Goal: Information Seeking & Learning: Check status

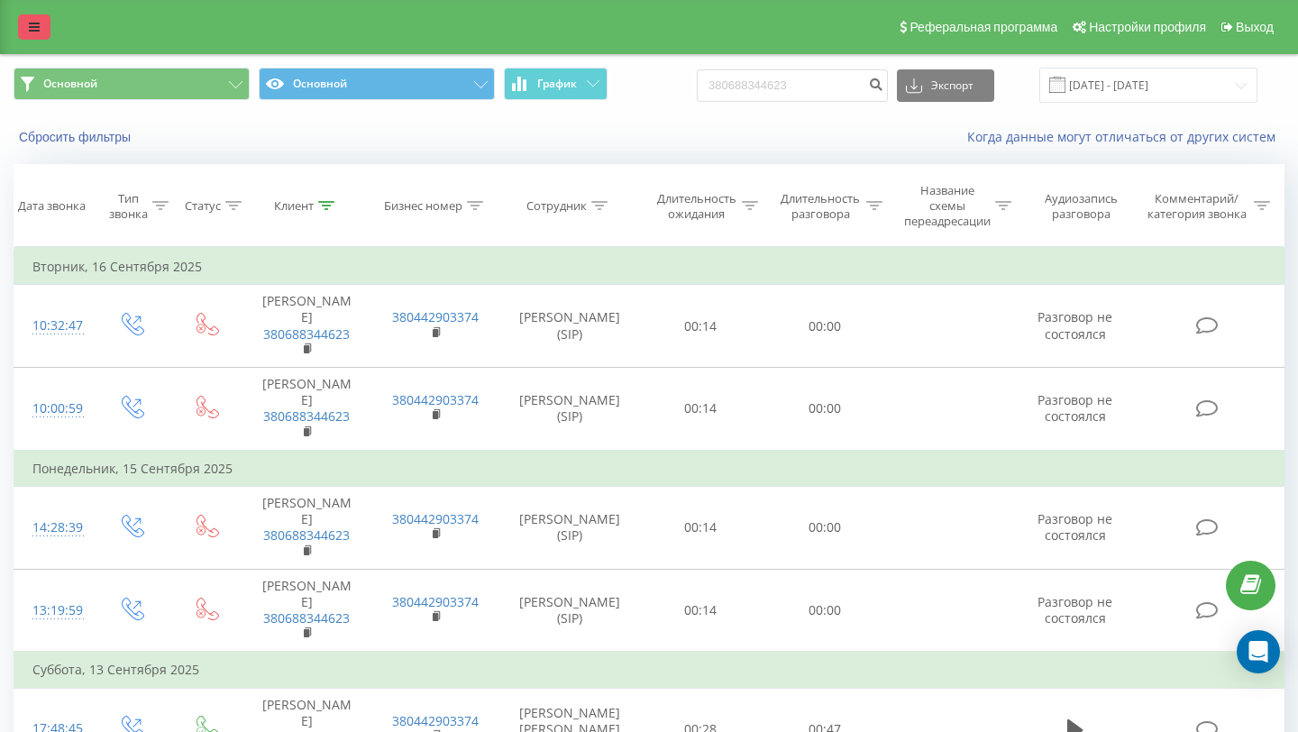
click at [31, 27] on icon at bounding box center [34, 27] width 11 height 13
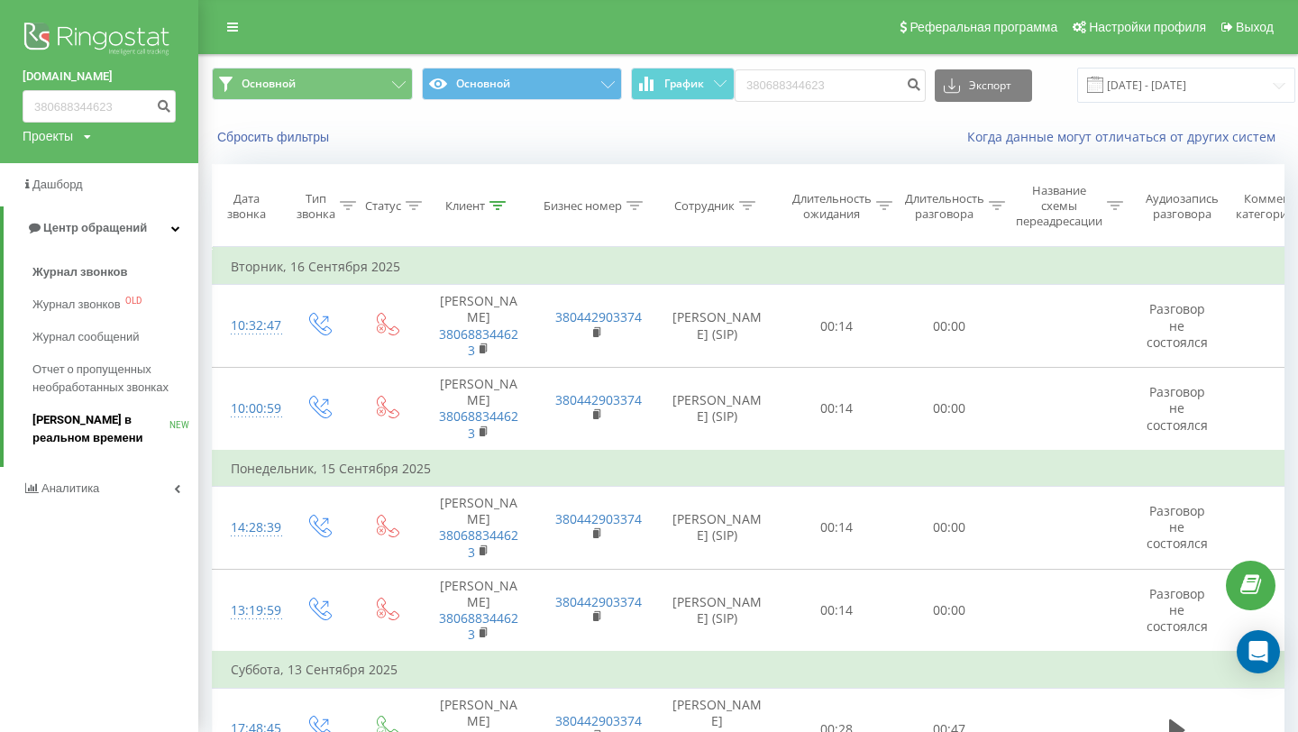
click at [79, 425] on span "[PERSON_NAME] в реальном времени" at bounding box center [100, 429] width 137 height 36
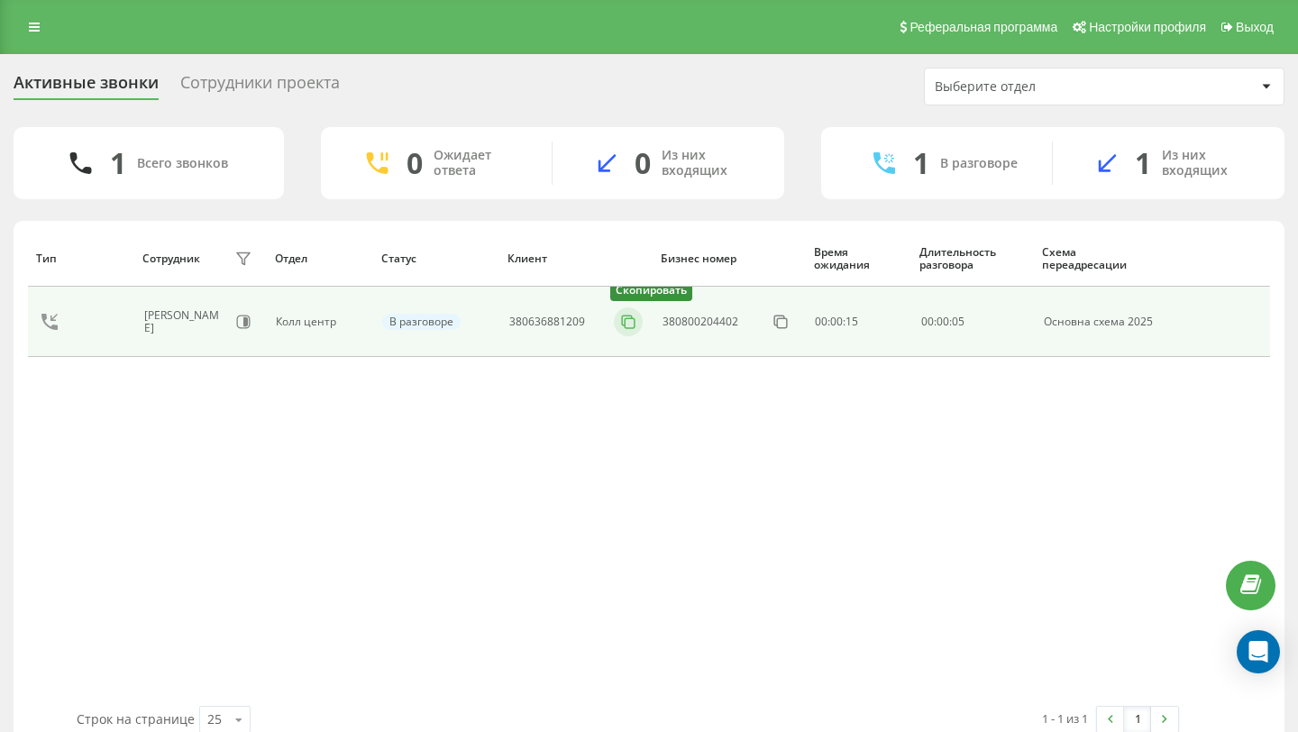
click at [626, 323] on icon at bounding box center [628, 322] width 18 height 18
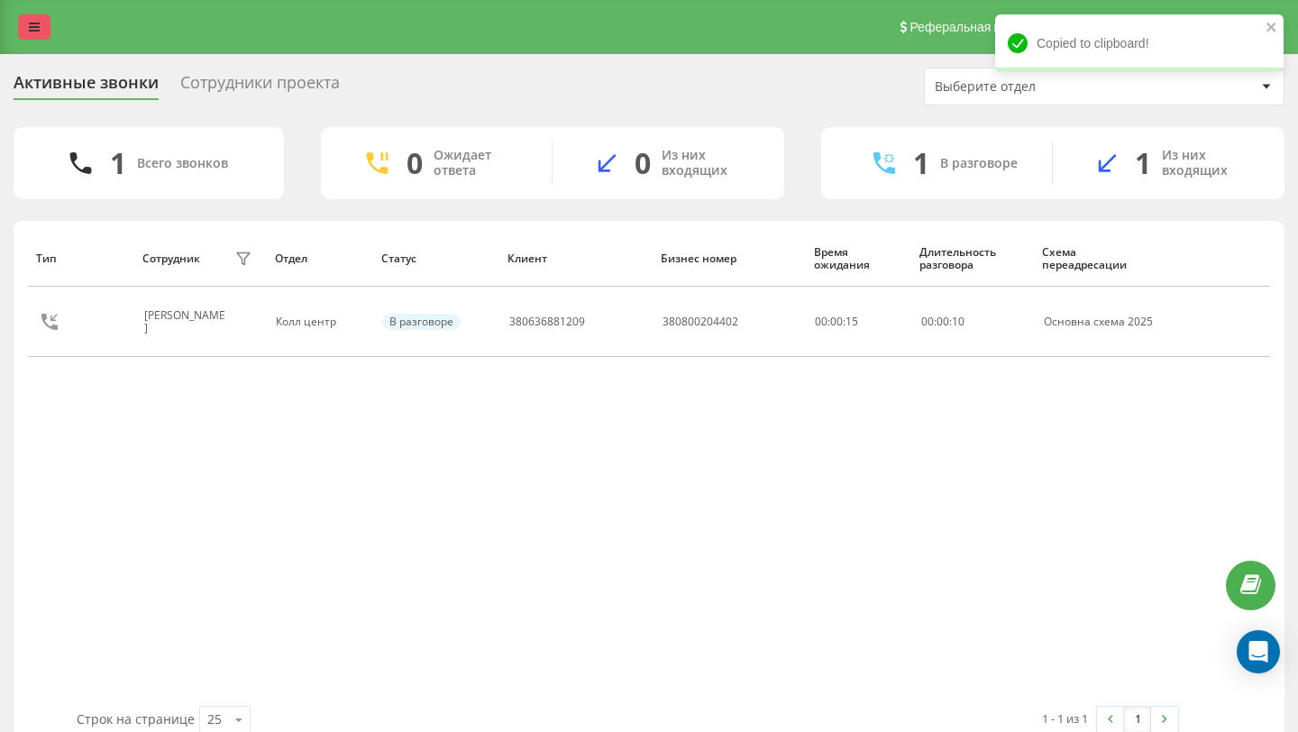
click at [31, 27] on icon at bounding box center [34, 27] width 11 height 13
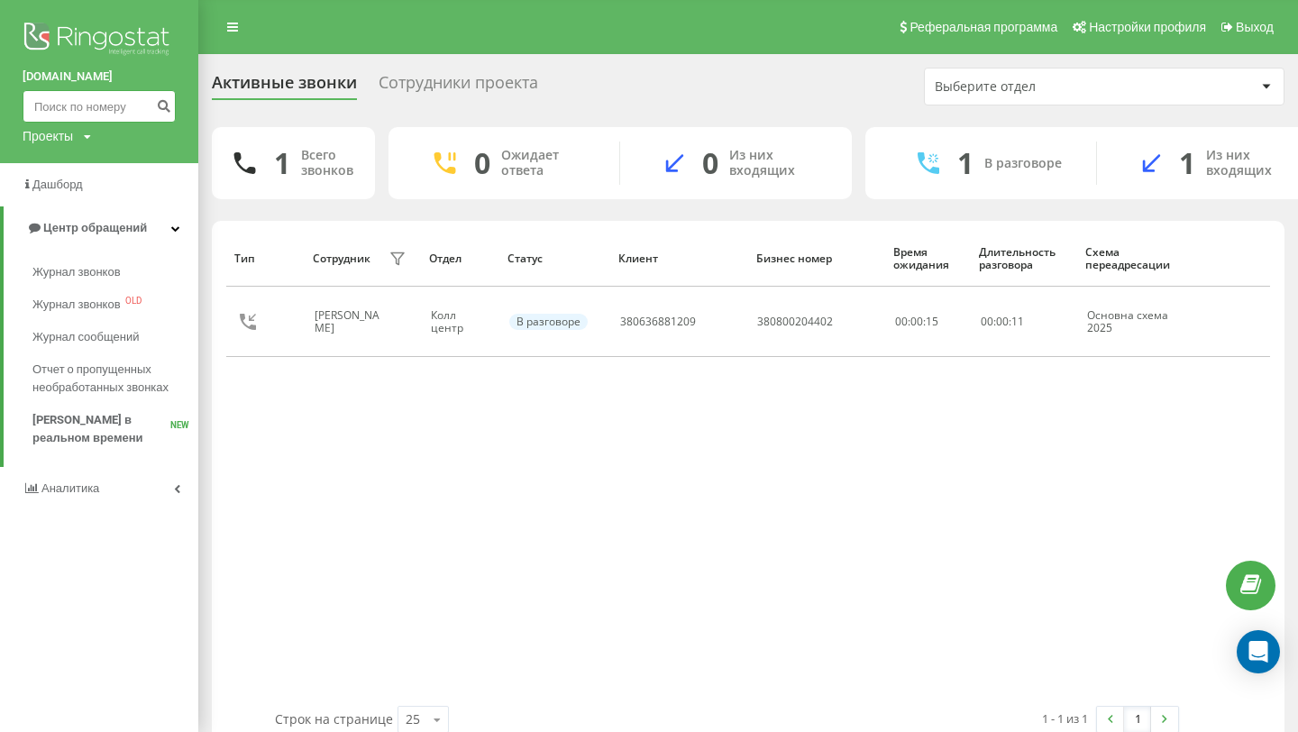
click at [96, 105] on input at bounding box center [99, 106] width 153 height 32
paste input "380636881209"
type input "380636881209"
